Goal: Task Accomplishment & Management: Manage account settings

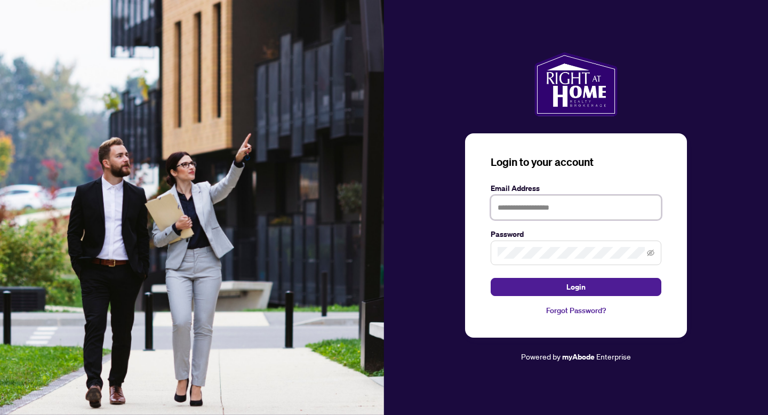
click at [544, 205] on input "text" at bounding box center [576, 207] width 171 height 25
type input "**********"
click at [571, 259] on span at bounding box center [576, 253] width 171 height 25
click at [491, 278] on button "Login" at bounding box center [576, 287] width 171 height 18
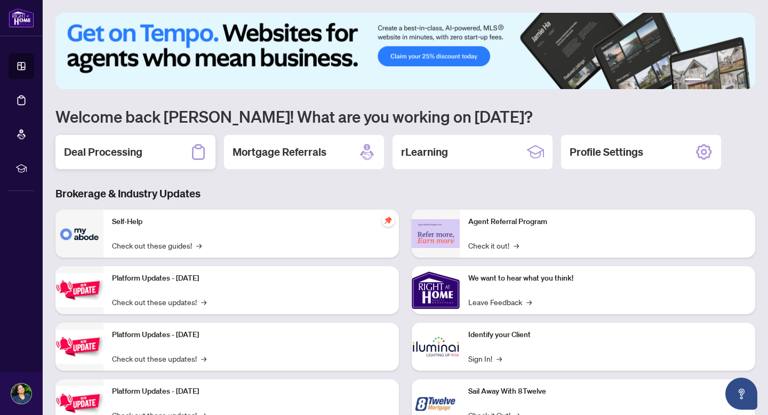
click at [146, 151] on div "Deal Processing" at bounding box center [135, 152] width 160 height 34
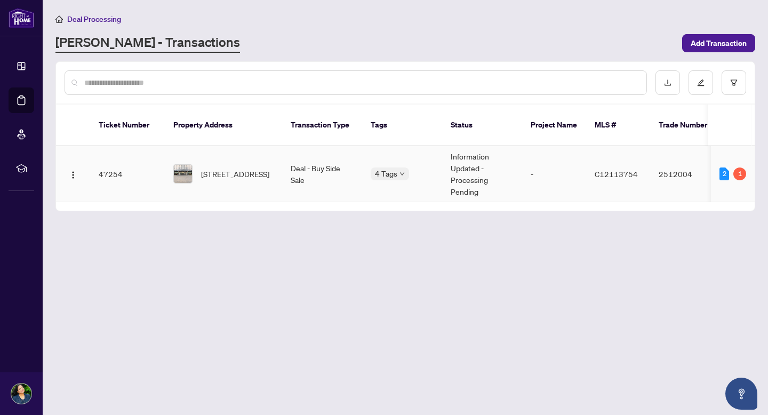
click at [189, 165] on img at bounding box center [183, 174] width 18 height 18
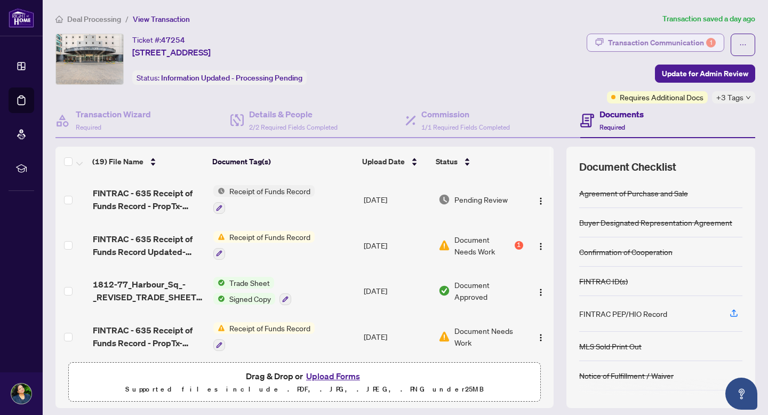
click at [661, 44] on div "Transaction Communication 1" at bounding box center [662, 42] width 108 height 17
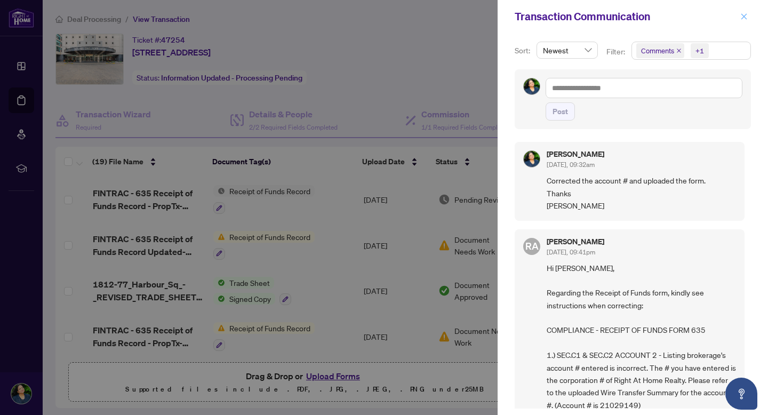
click at [742, 19] on icon "close" at bounding box center [743, 16] width 7 height 7
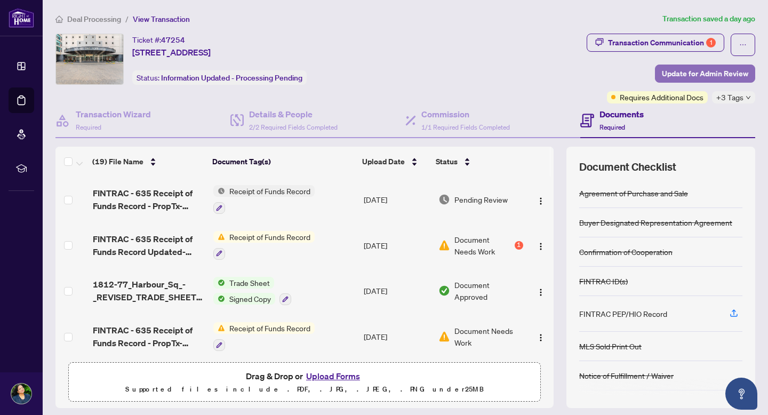
click at [719, 71] on span "Update for Admin Review" at bounding box center [705, 73] width 86 height 17
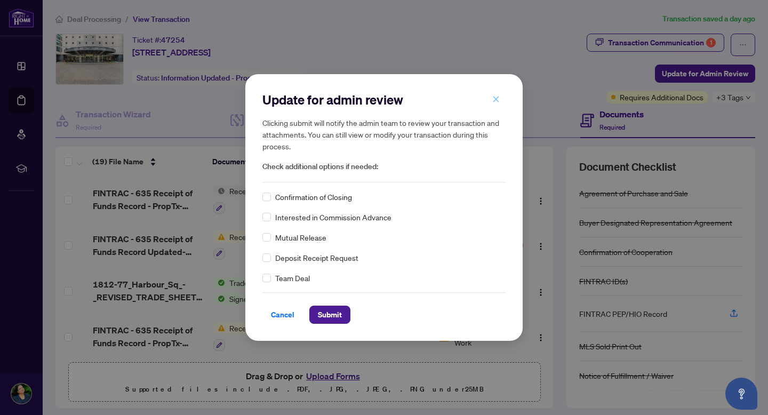
click at [496, 99] on icon "close" at bounding box center [495, 98] width 7 height 7
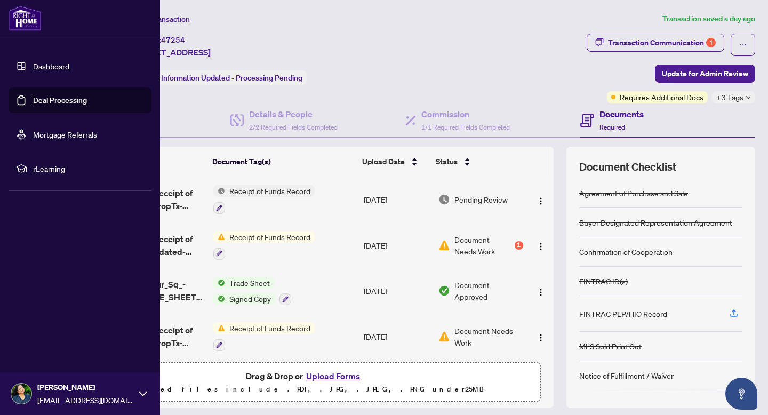
click at [143, 390] on icon at bounding box center [143, 393] width 9 height 9
click at [42, 328] on span "Logout" at bounding box center [43, 330] width 24 height 17
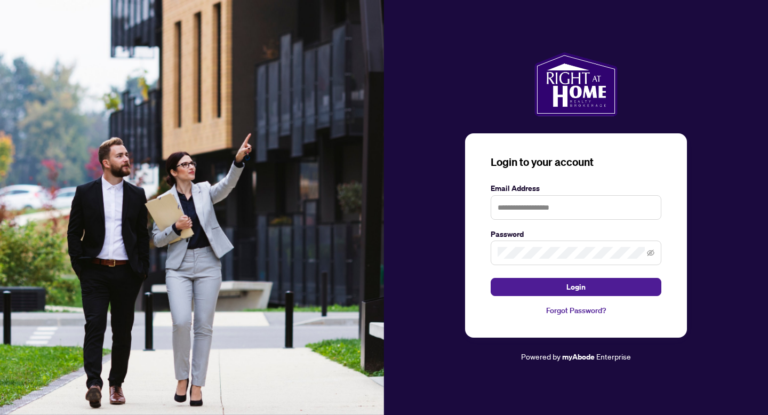
click at [275, 53] on img at bounding box center [192, 207] width 384 height 415
